Goal: Transaction & Acquisition: Download file/media

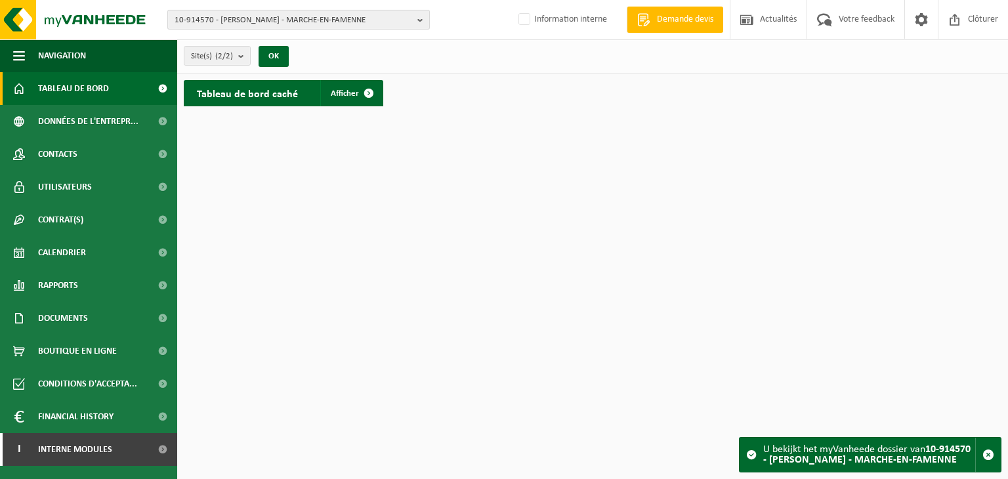
click at [243, 18] on span "10-914570 - BOUTON ALEXANDRE - MARCHE-EN-FAMENNE" at bounding box center [293, 20] width 237 height 20
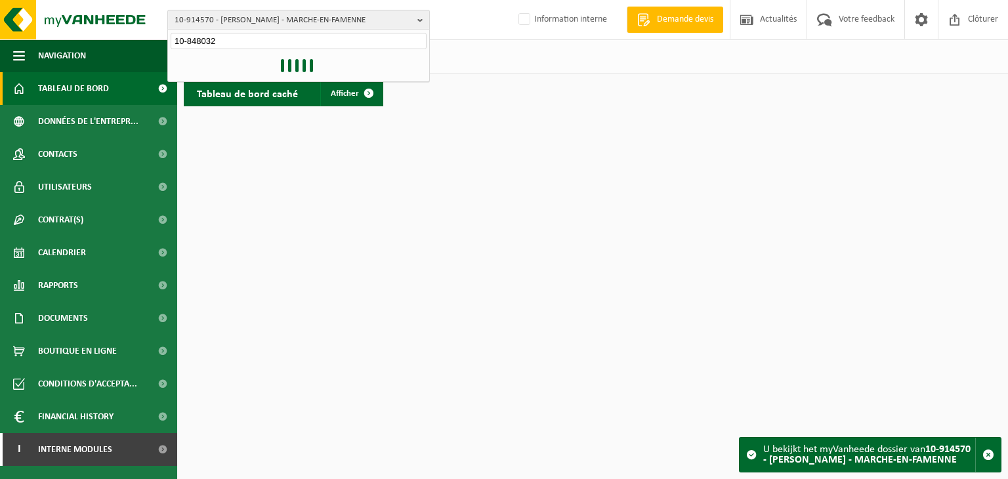
type input "10-848032"
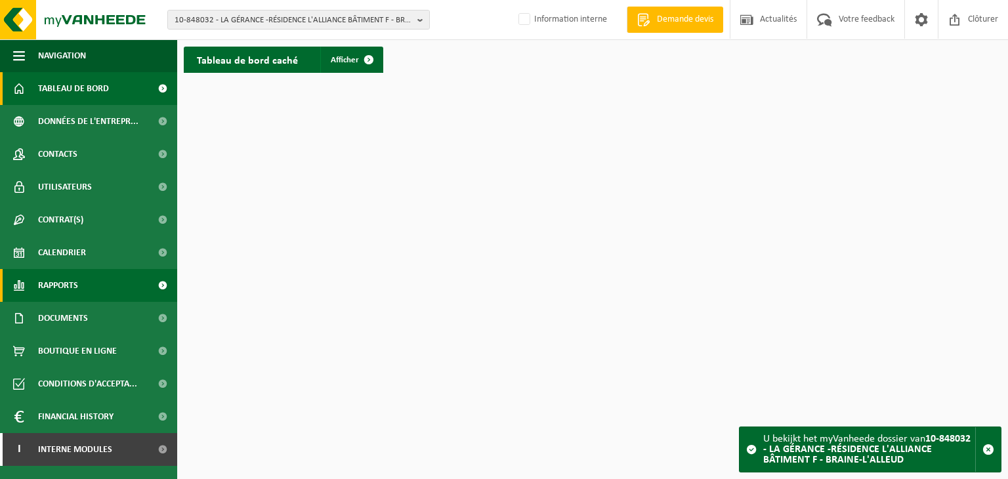
click at [81, 284] on link "Rapports" at bounding box center [88, 285] width 177 height 33
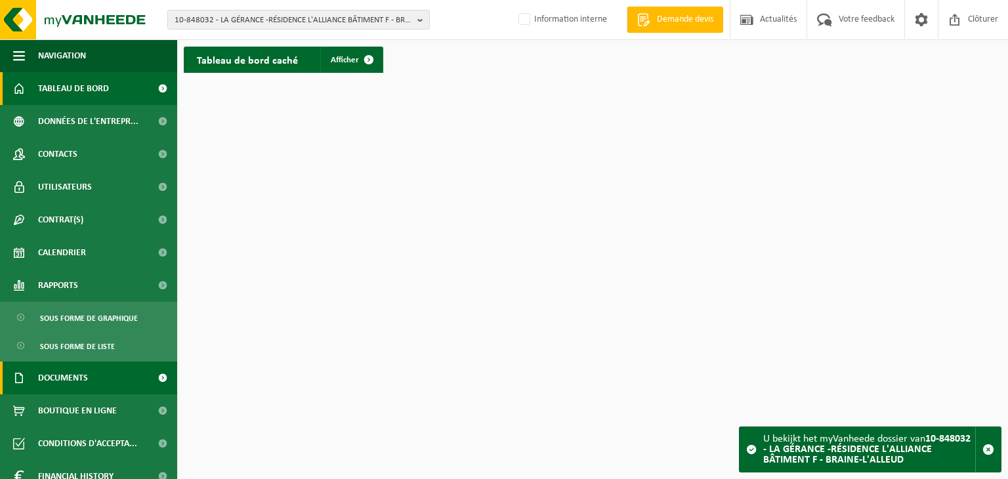
click at [78, 379] on span "Documents" at bounding box center [63, 377] width 50 height 33
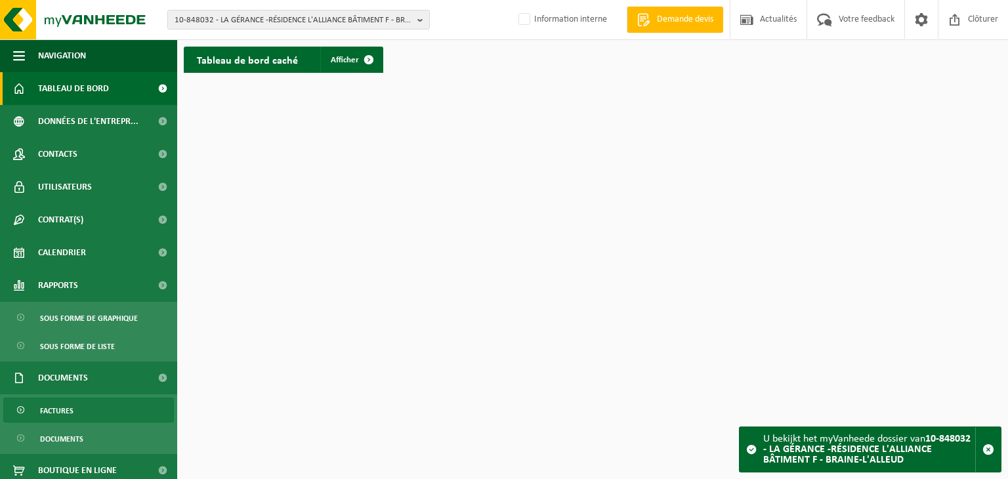
click at [69, 417] on span "Factures" at bounding box center [56, 410] width 33 height 25
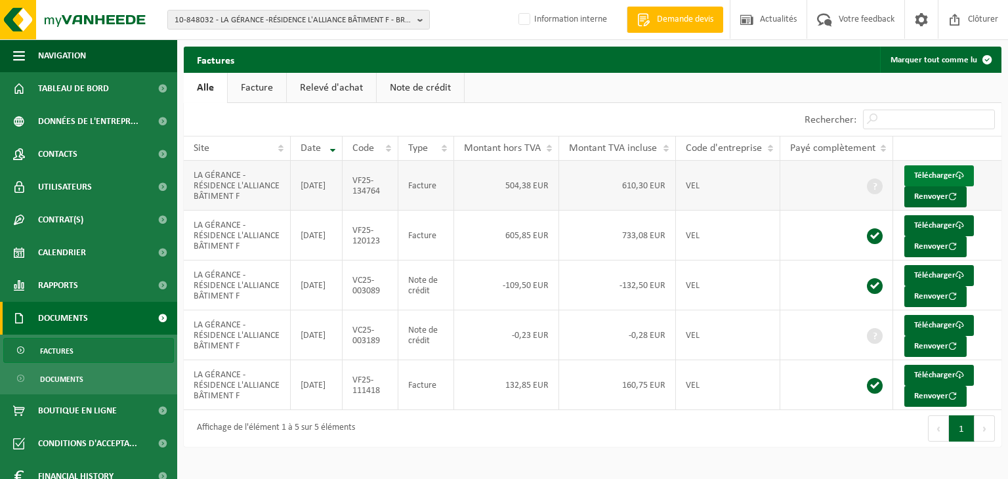
click at [923, 174] on link "Télécharger" at bounding box center [939, 175] width 70 height 21
